Goal: Transaction & Acquisition: Subscribe to service/newsletter

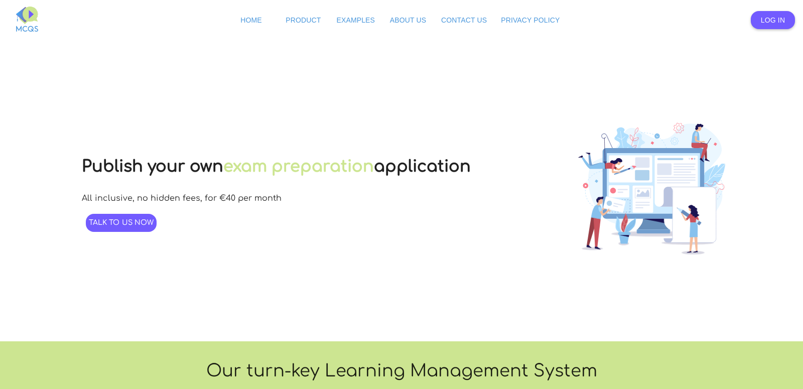
click at [761, 18] on span "Log In" at bounding box center [773, 20] width 24 height 8
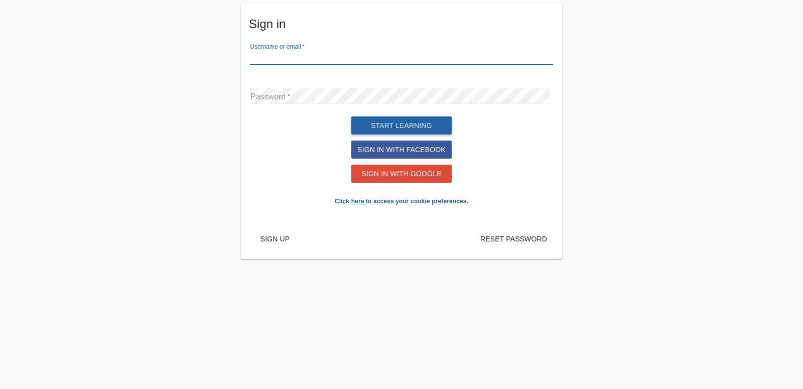
click at [300, 55] on input "text" at bounding box center [401, 57] width 303 height 15
click at [274, 58] on input "text" at bounding box center [401, 57] width 303 height 15
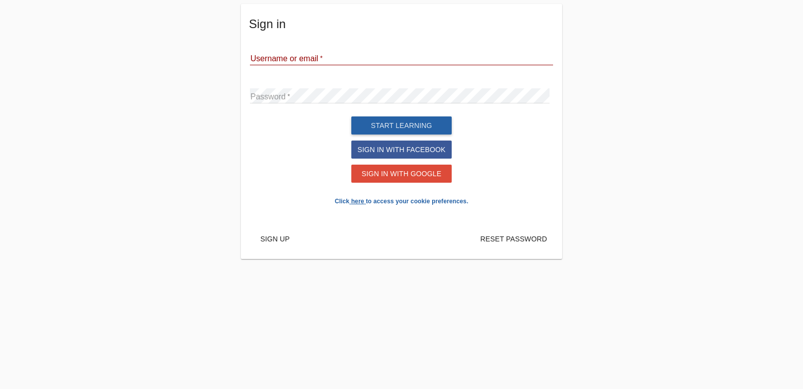
click at [275, 48] on md-card-content "Username or email Password Start learning Sign in with Facebook Sign in with Go…" at bounding box center [401, 129] width 321 height 179
click at [284, 45] on md-card-content "Username or email Password Start learning Sign in with Facebook Sign in with Go…" at bounding box center [401, 129] width 321 height 179
click at [335, 55] on input "text" at bounding box center [401, 57] width 303 height 15
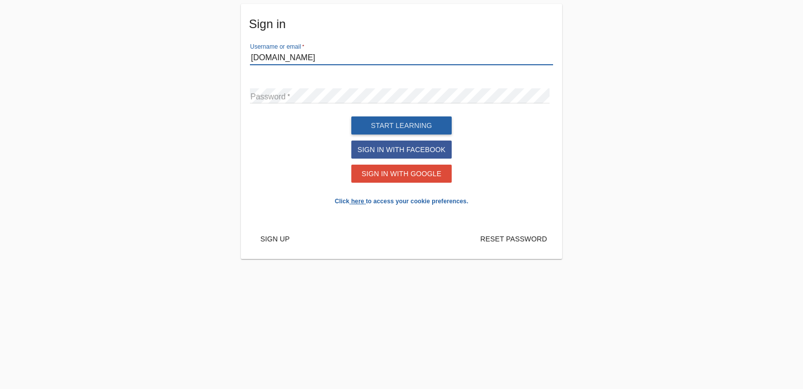
type input "[DOMAIN_NAME]"
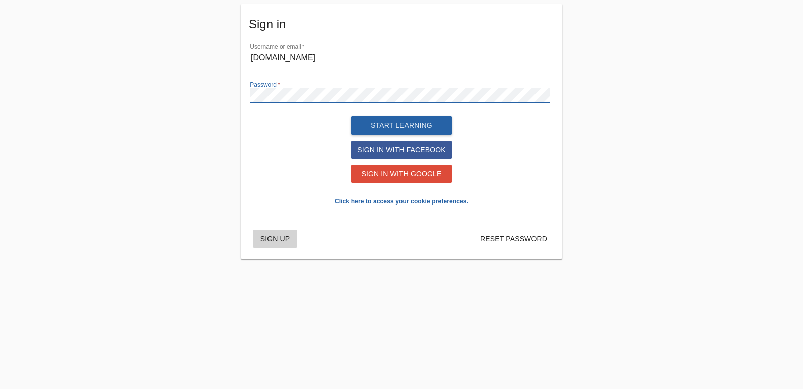
click at [279, 243] on span "Sign up" at bounding box center [275, 239] width 30 height 8
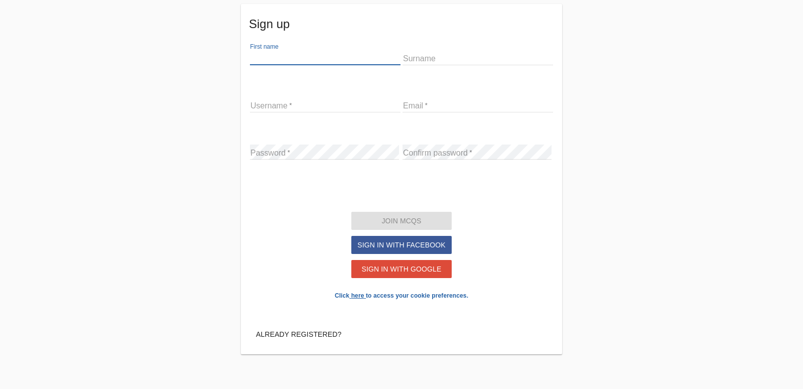
click at [299, 53] on input "text" at bounding box center [325, 57] width 151 height 15
click at [432, 104] on input "email" at bounding box center [477, 104] width 151 height 15
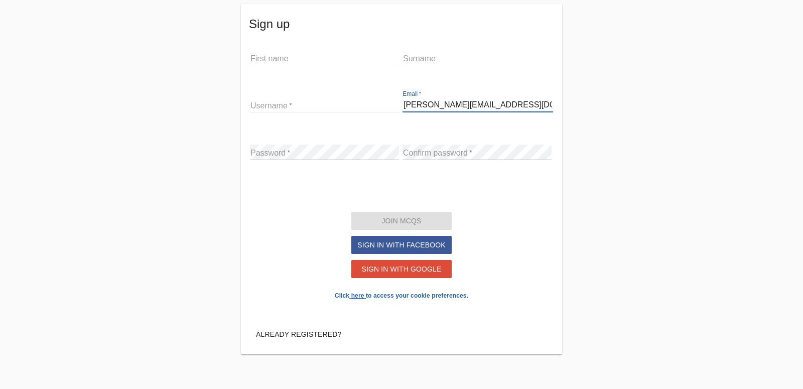
type input "[PERSON_NAME][EMAIL_ADDRESS][DOMAIN_NAME]"
click at [327, 54] on input "text" at bounding box center [325, 57] width 151 height 15
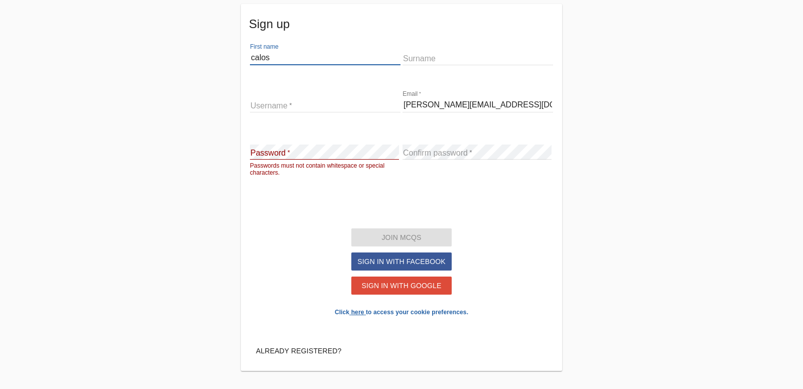
type input "calos"
click at [298, 106] on input "text" at bounding box center [325, 104] width 151 height 15
type input "calos"
click at [414, 60] on input "text" at bounding box center [477, 57] width 151 height 15
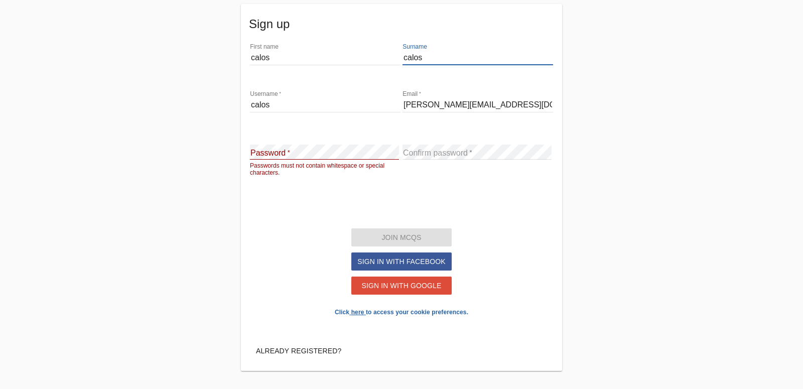
type input "calos"
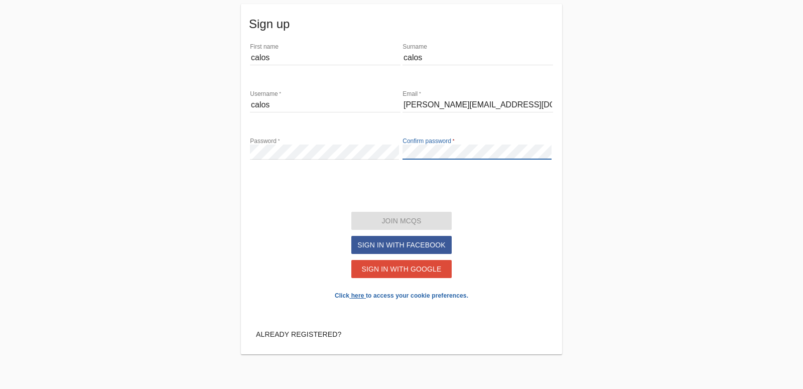
click at [301, 229] on section "Join mcqs Sign in with Facebook Sign in with Google" at bounding box center [401, 225] width 305 height 111
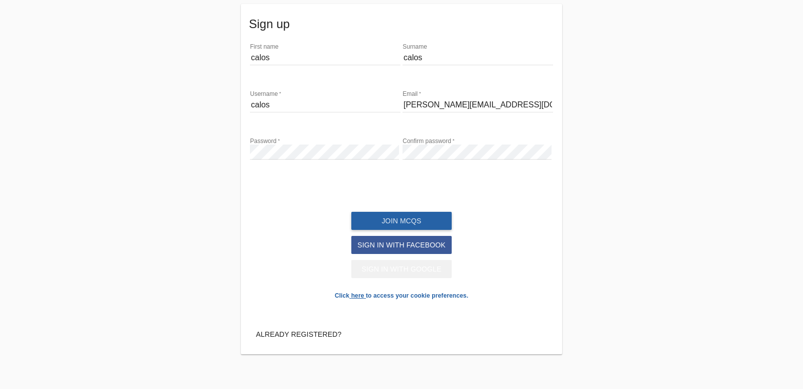
click at [369, 273] on span "Sign in with Google" at bounding box center [401, 269] width 80 height 8
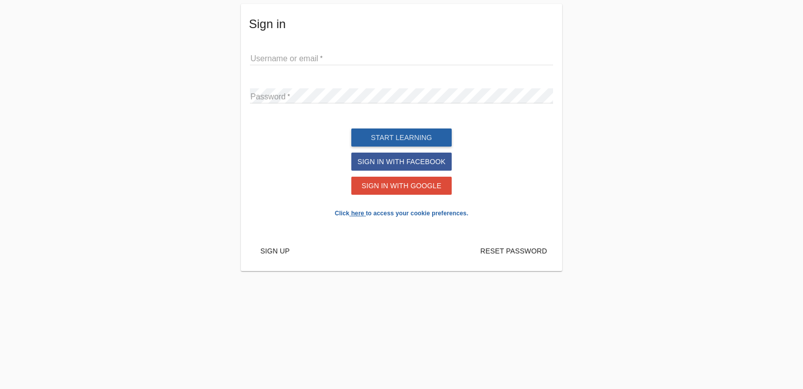
type input "[DOMAIN_NAME]"
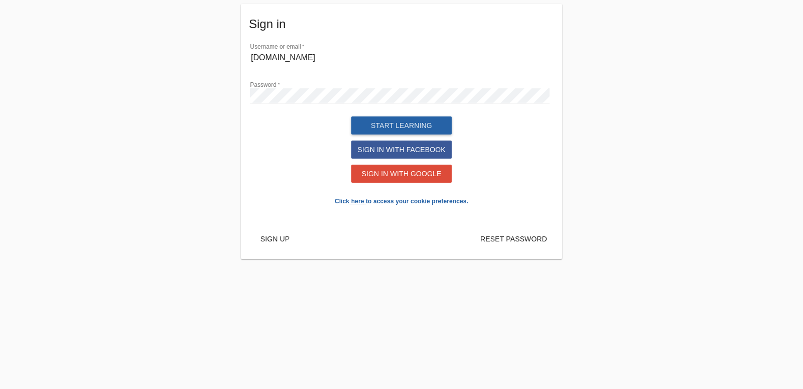
click at [32, 89] on div "Sign in Username or email [DOMAIN_NAME] Password Start learning Sign in with Fa…" at bounding box center [401, 131] width 803 height 263
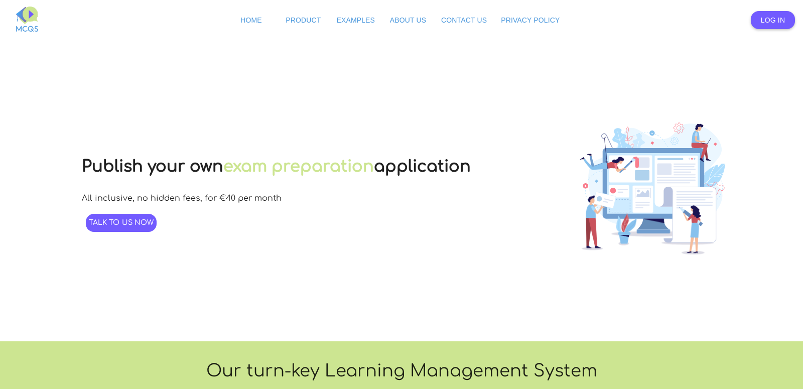
scroll to position [154, 0]
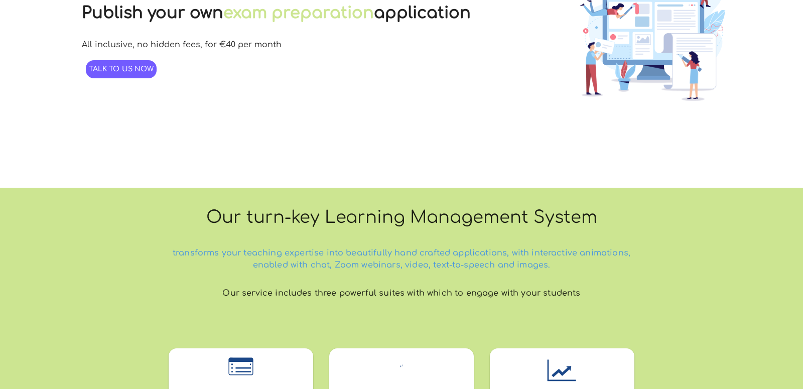
click at [118, 77] on link "Talk to us now" at bounding box center [121, 69] width 71 height 18
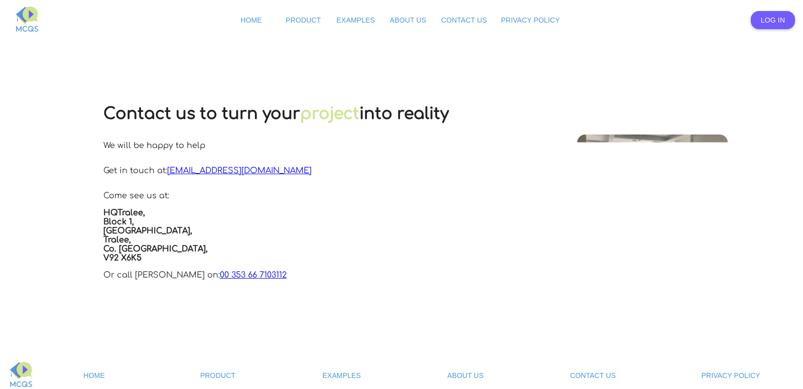
click at [761, 17] on span "Log In" at bounding box center [773, 20] width 24 height 8
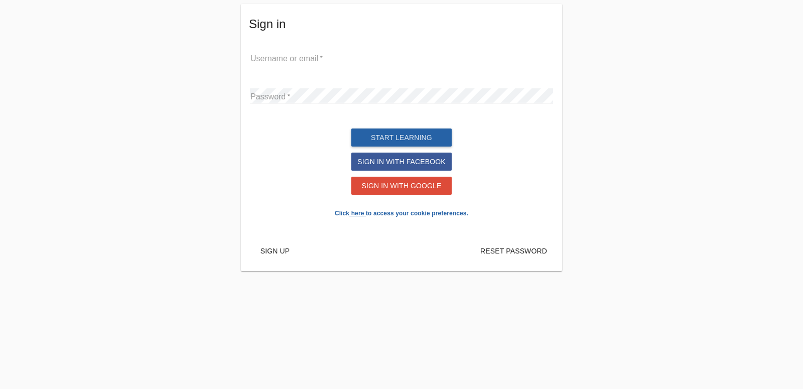
type input "[DOMAIN_NAME]"
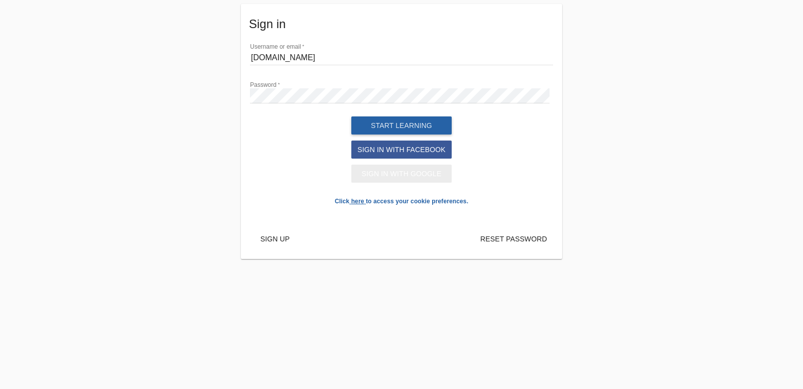
click at [408, 178] on span "Sign in with Google" at bounding box center [401, 174] width 80 height 8
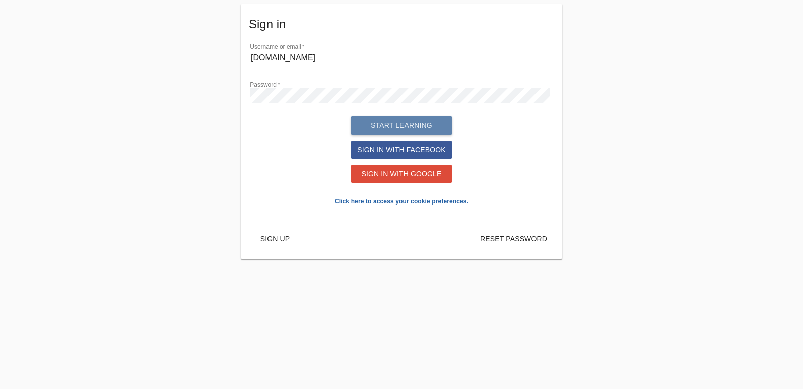
click at [413, 129] on span "Start learning" at bounding box center [401, 125] width 61 height 8
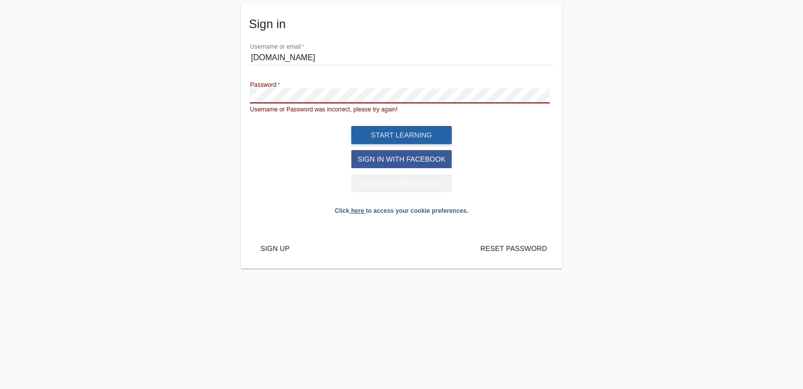
click at [408, 192] on button "Sign in with Google" at bounding box center [401, 183] width 100 height 18
click at [395, 139] on span "Start learning" at bounding box center [401, 135] width 61 height 8
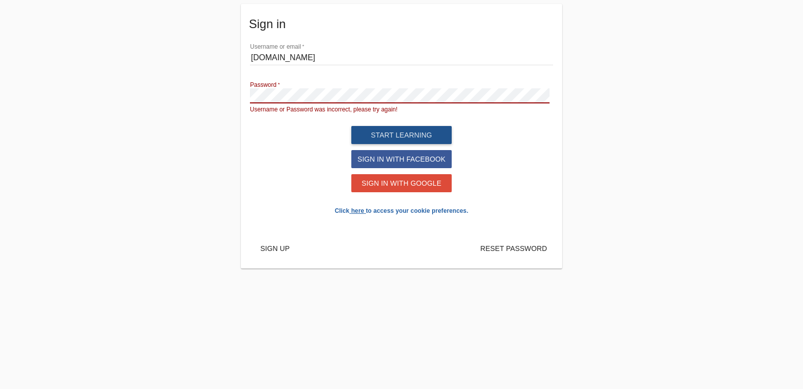
click at [397, 135] on span "Start learning" at bounding box center [401, 135] width 61 height 8
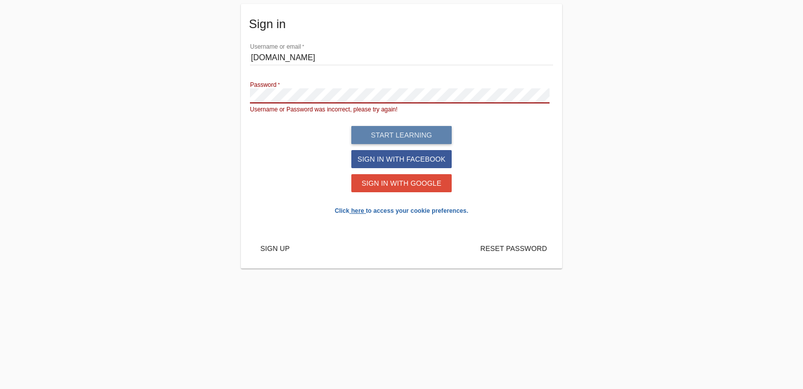
click at [397, 135] on span "Start learning" at bounding box center [401, 135] width 61 height 8
click at [276, 256] on link "Sign up" at bounding box center [275, 248] width 44 height 18
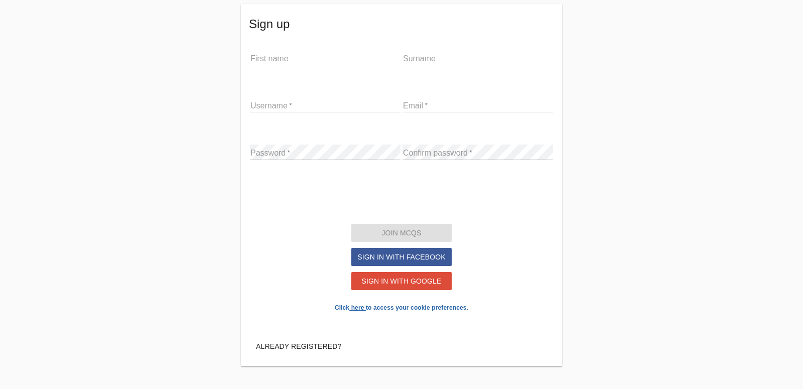
type input "[DOMAIN_NAME]"
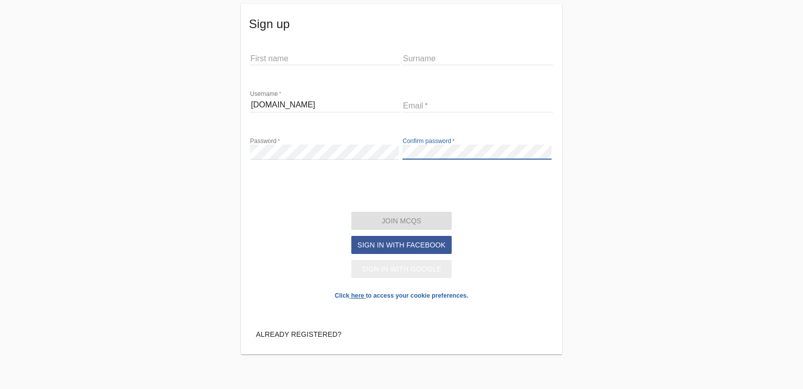
click at [381, 278] on button "Sign in with Google" at bounding box center [401, 269] width 100 height 18
